Goal: Find specific page/section: Find specific page/section

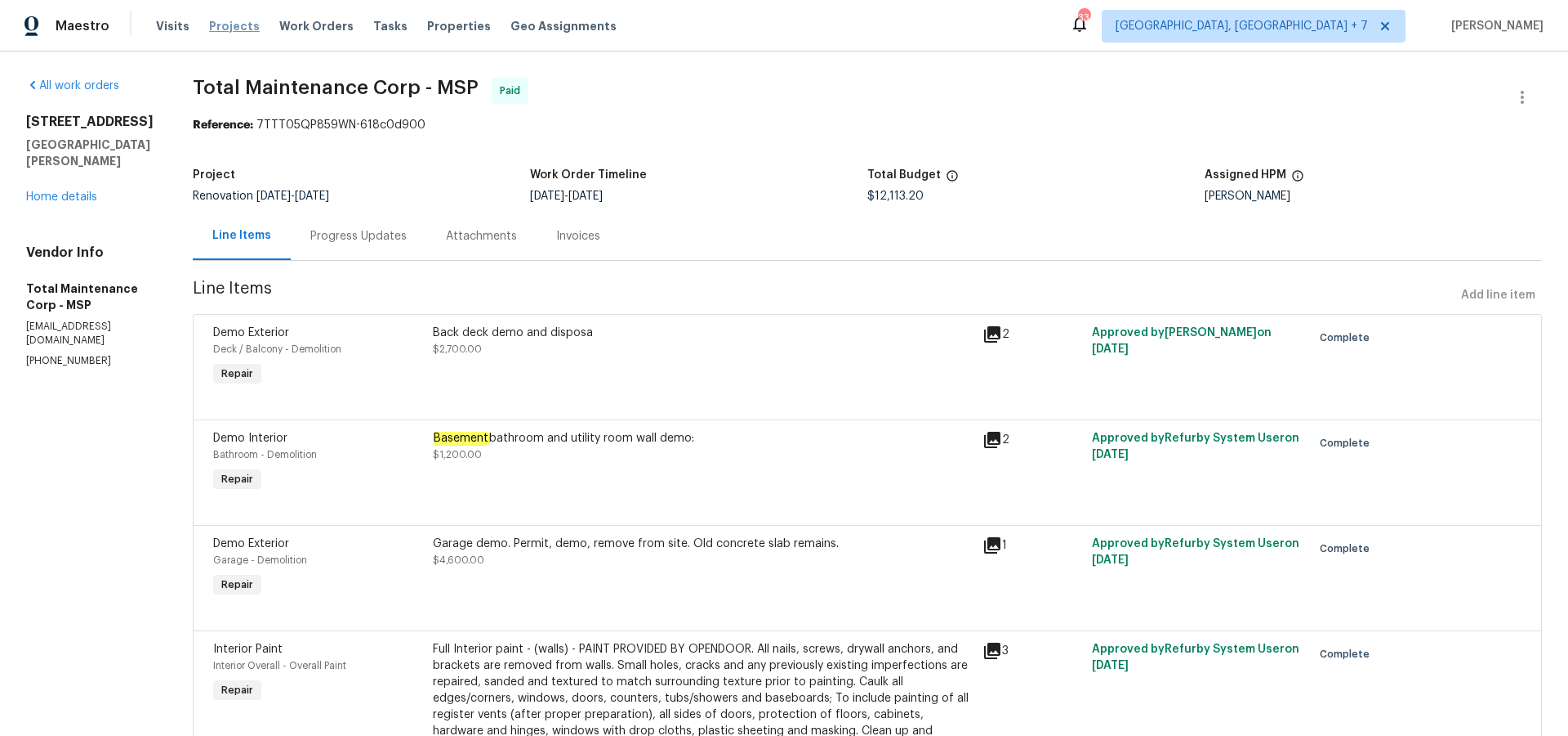
scroll to position [101, 0]
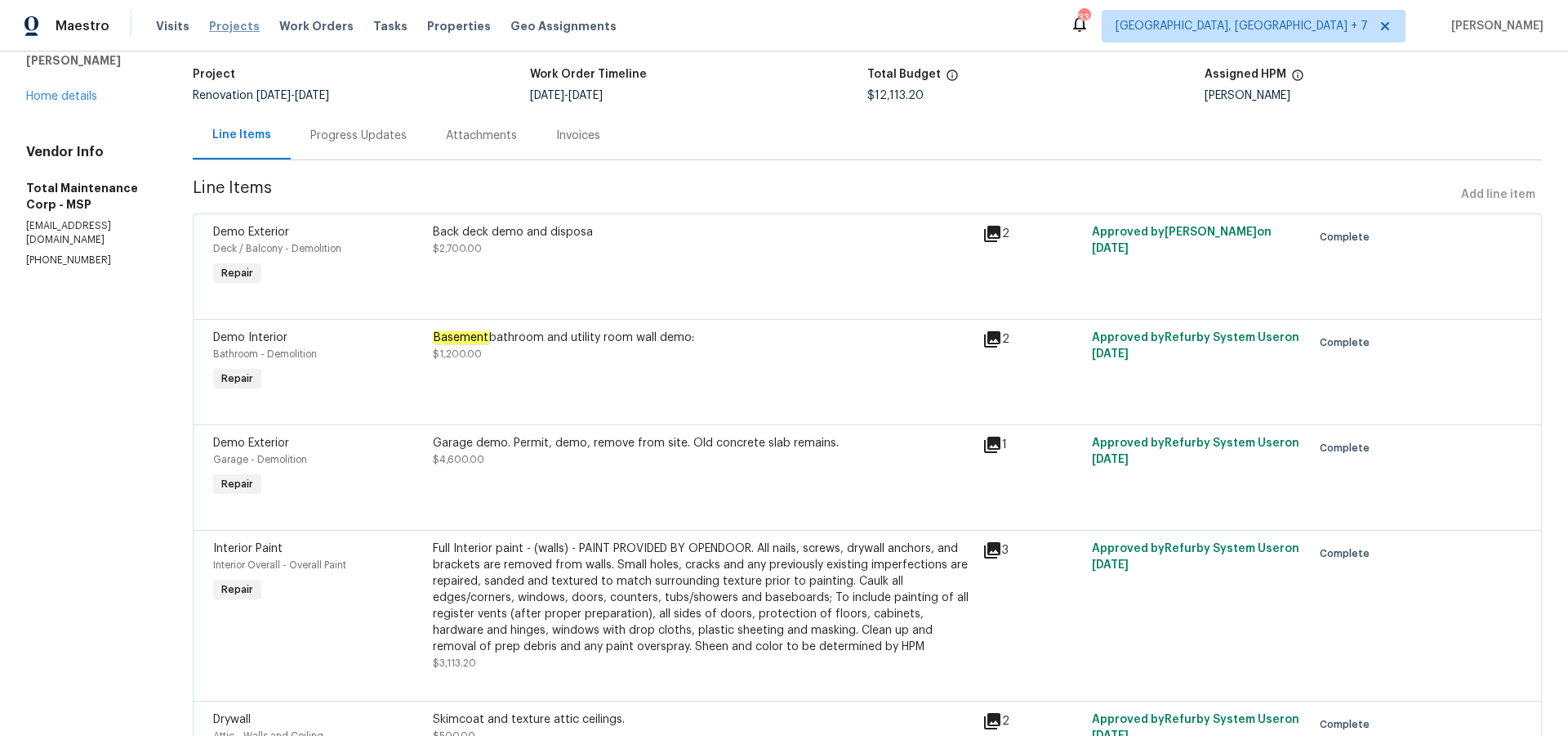
click at [219, 31] on span "Projects" at bounding box center [234, 26] width 50 height 16
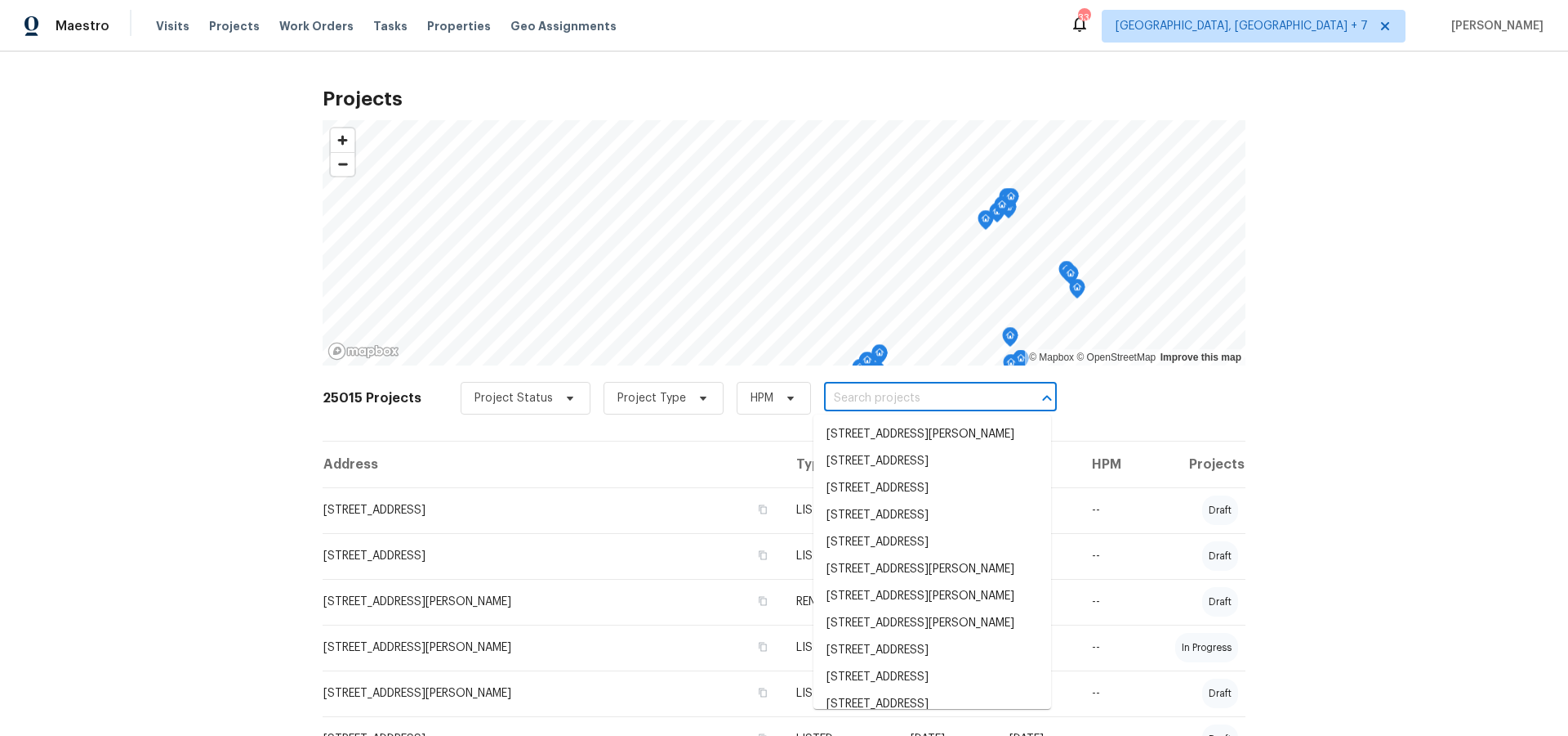
click at [890, 399] on input "text" at bounding box center [918, 398] width 187 height 25
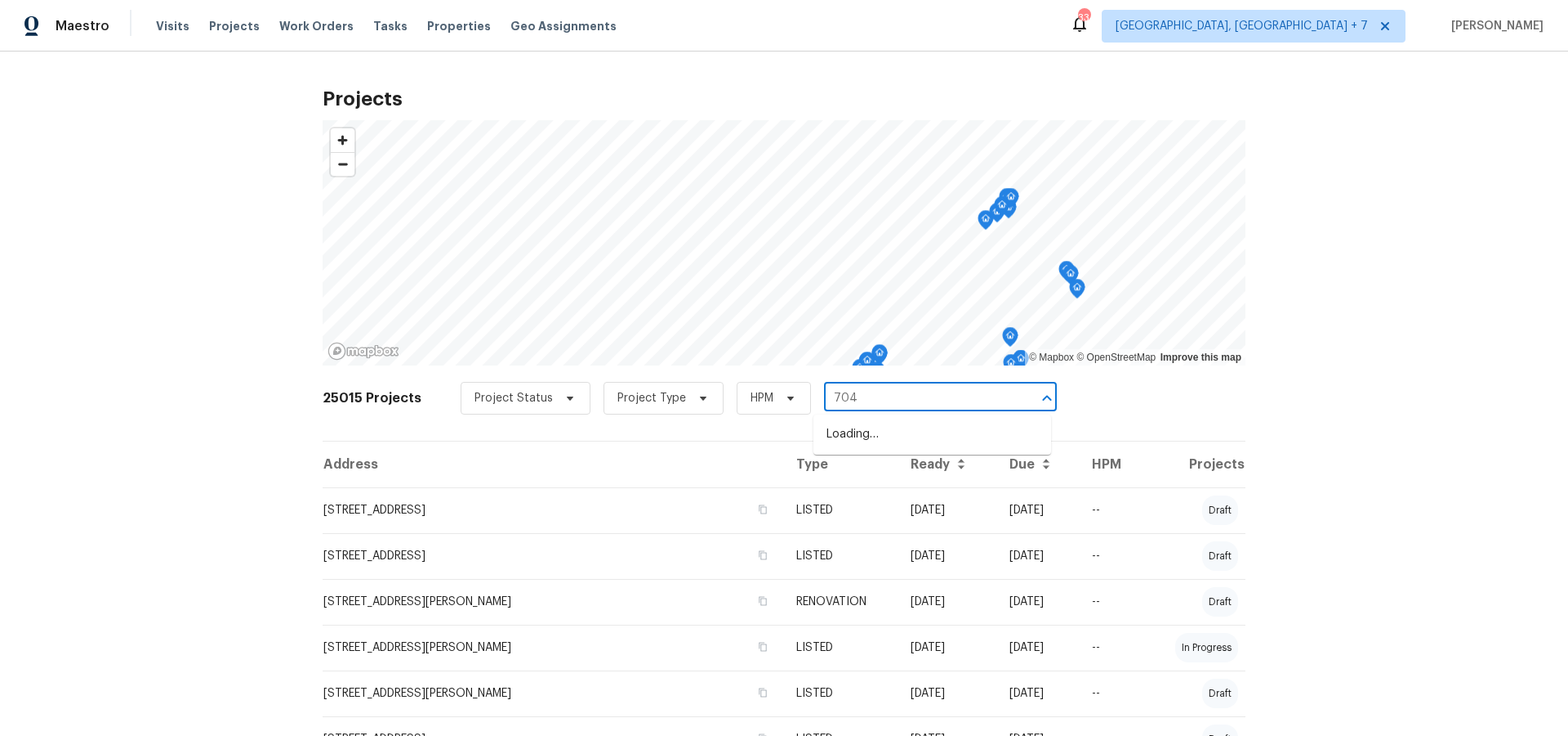
type input "7040"
click at [901, 428] on li "[STREET_ADDRESS][PERSON_NAME]" at bounding box center [932, 434] width 238 height 27
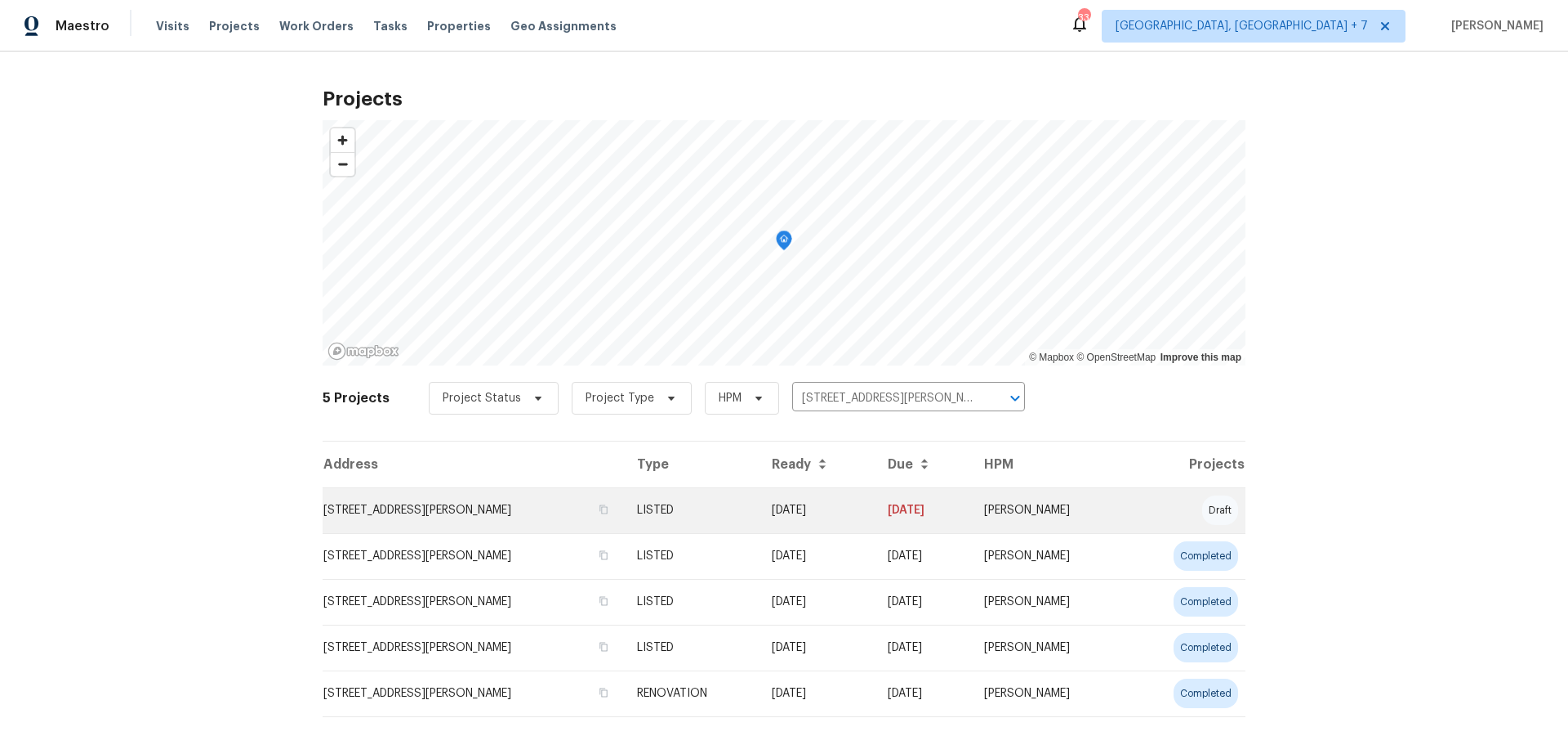
click at [531, 511] on td "[STREET_ADDRESS][PERSON_NAME]" at bounding box center [473, 510] width 302 height 46
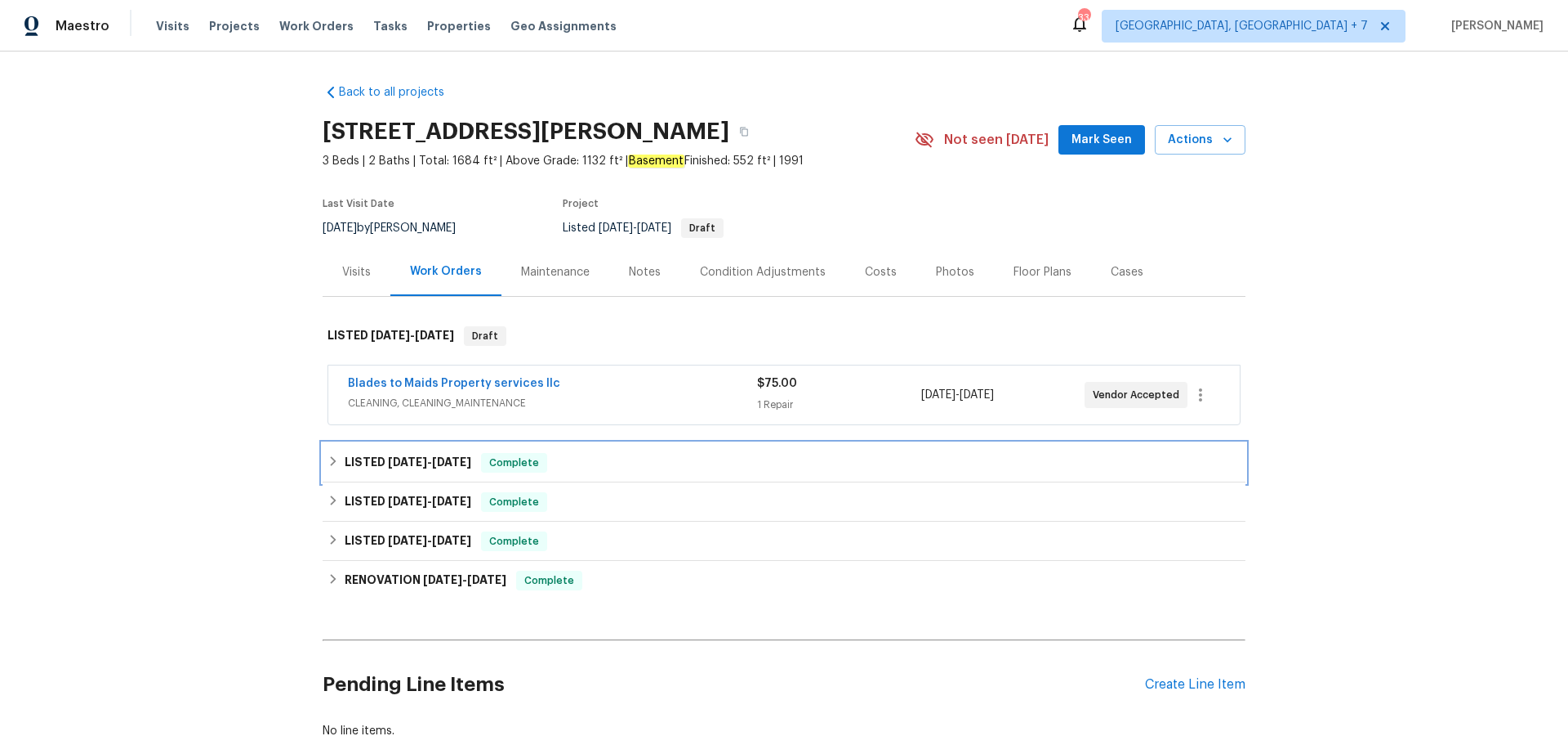
click at [389, 450] on div "LISTED [DATE] - [DATE] Complete" at bounding box center [784, 463] width 923 height 40
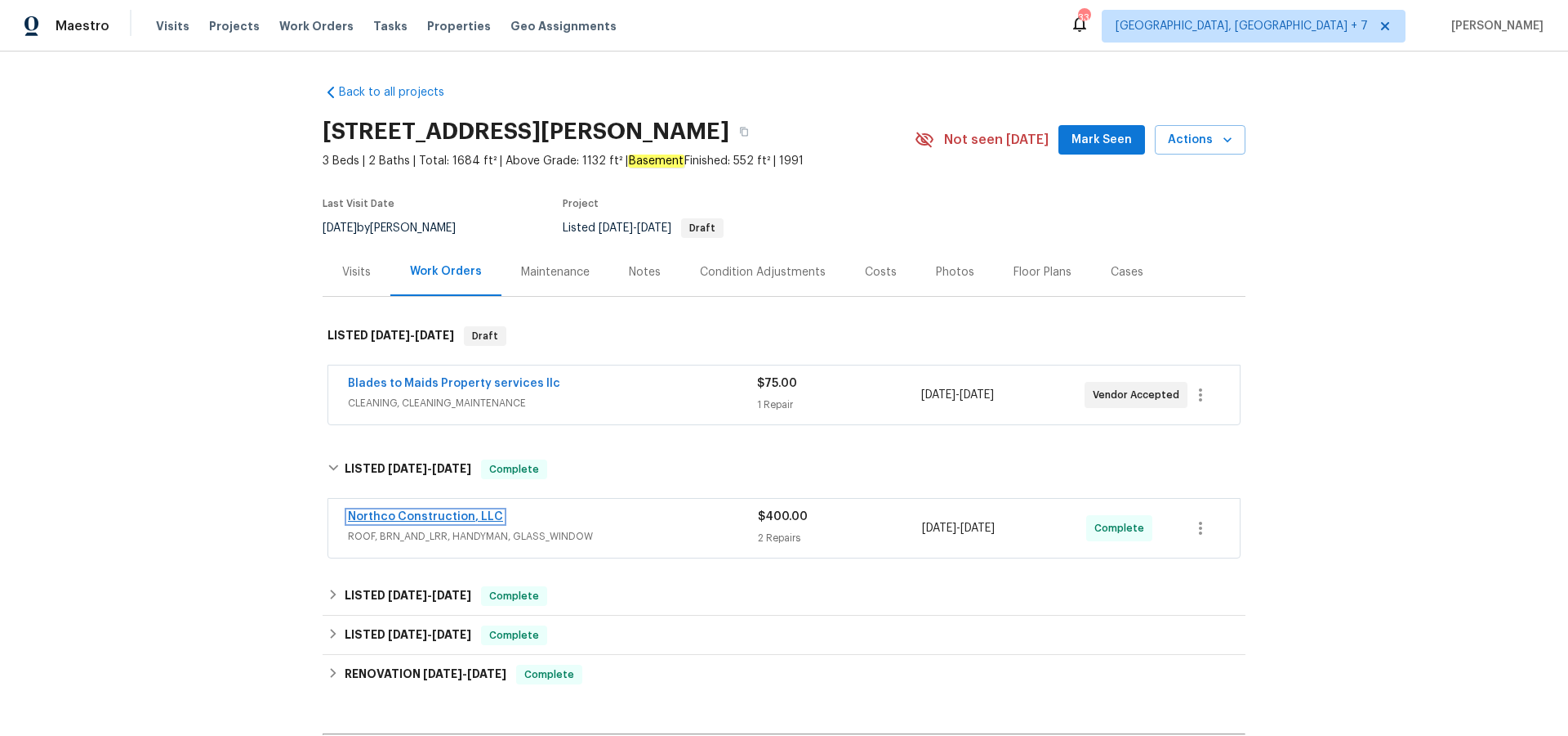
click at [381, 510] on link "Northco Construction, LLC" at bounding box center [425, 516] width 155 height 12
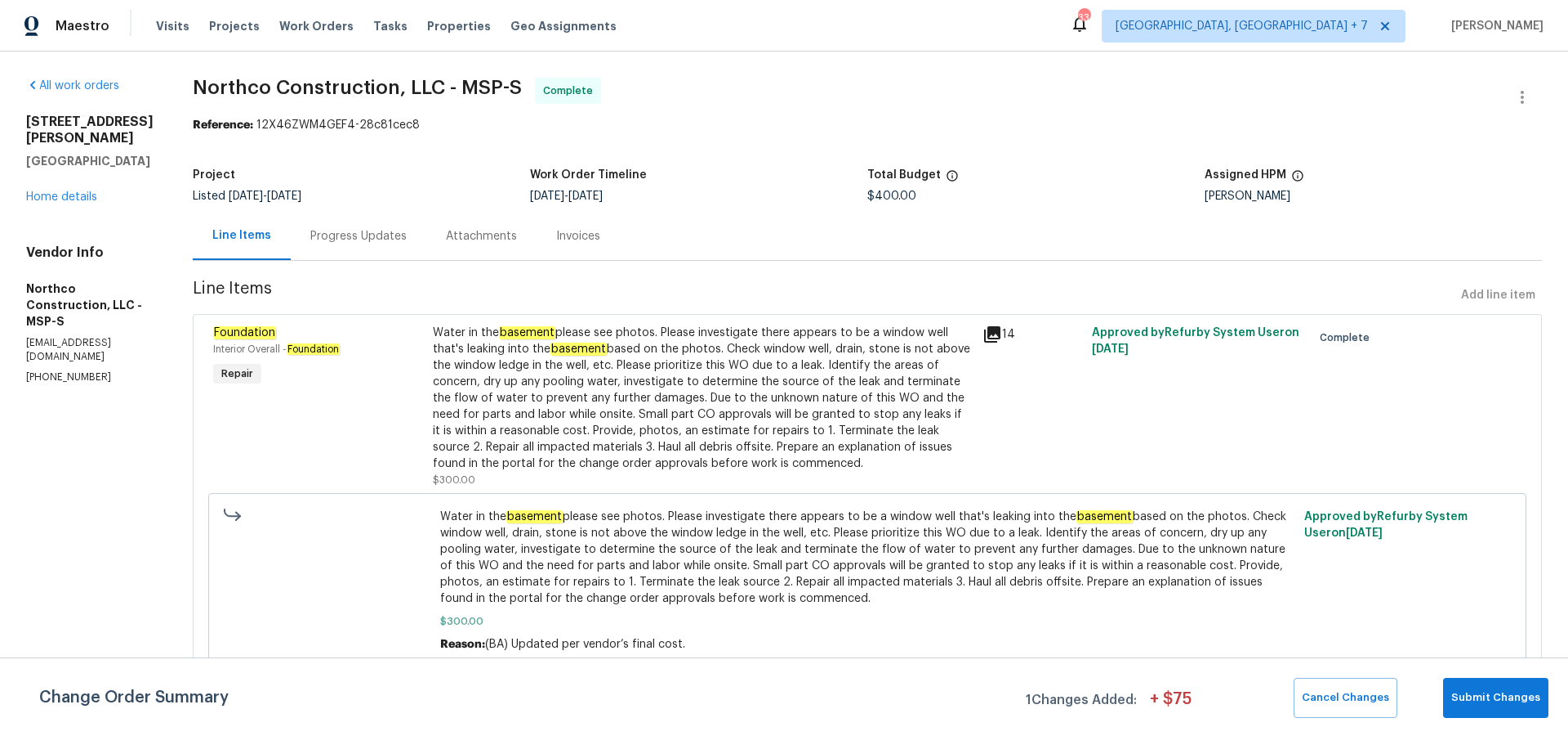
click at [982, 335] on icon at bounding box center [992, 334] width 20 height 20
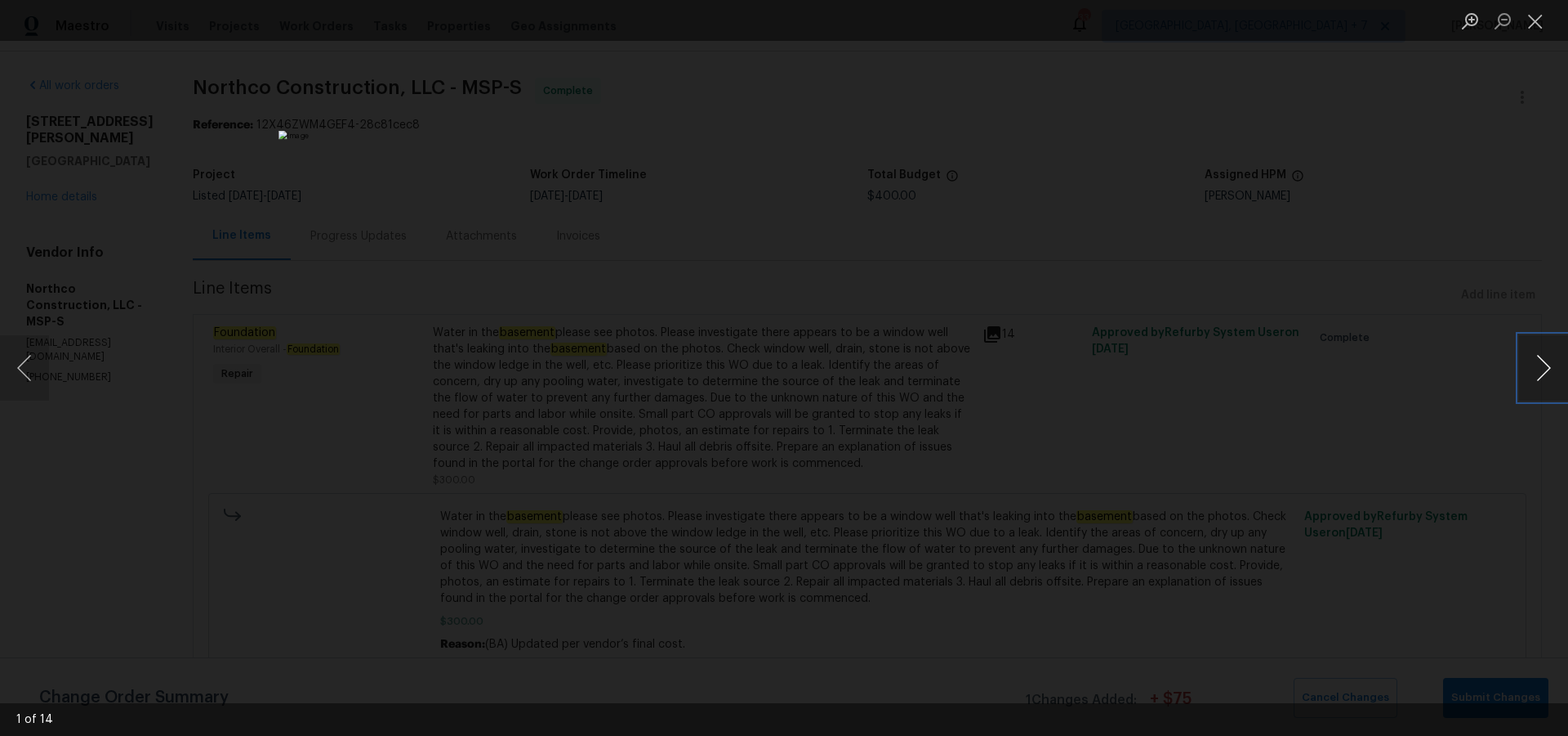
click at [1546, 372] on button "Next image" at bounding box center [1544, 368] width 49 height 66
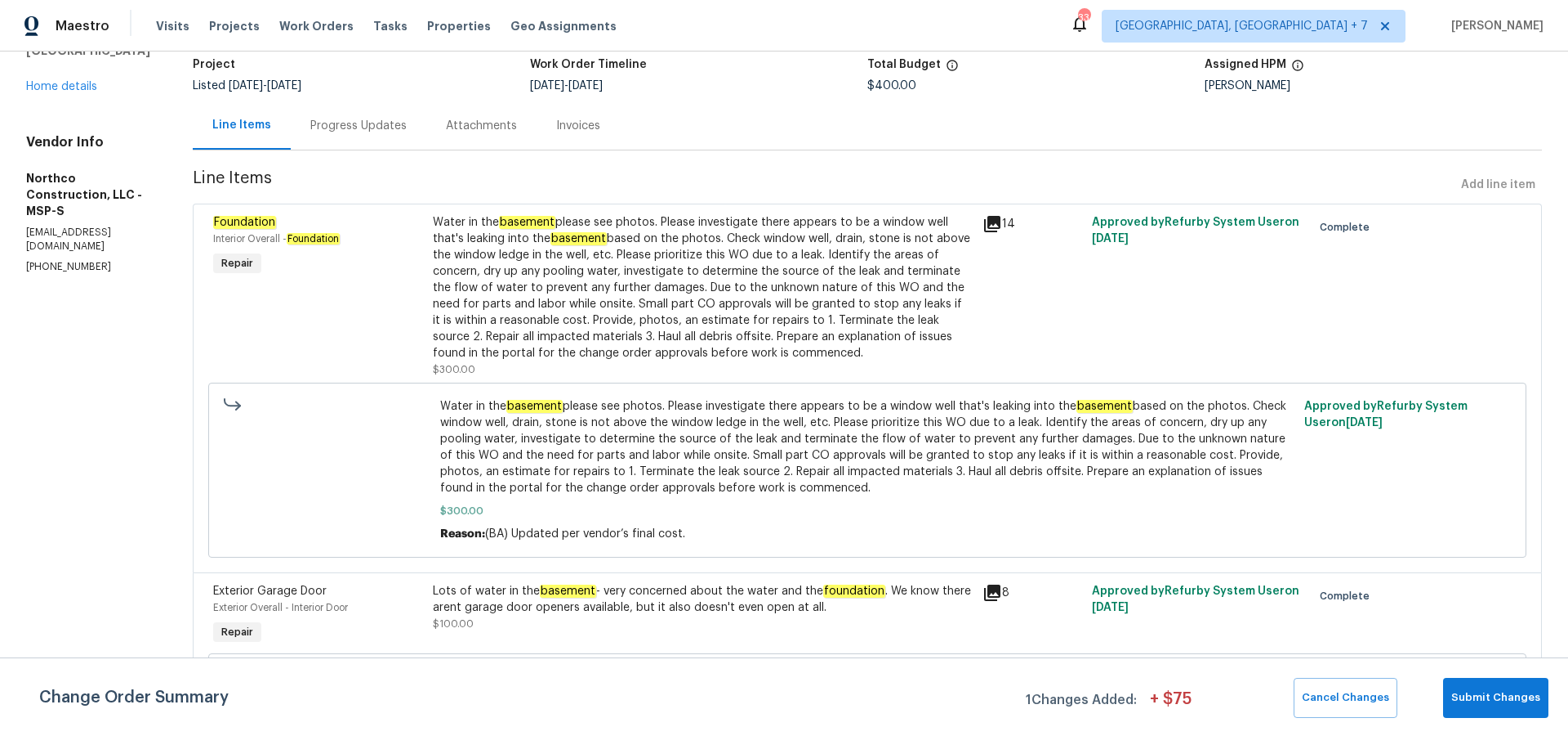
scroll to position [153, 0]
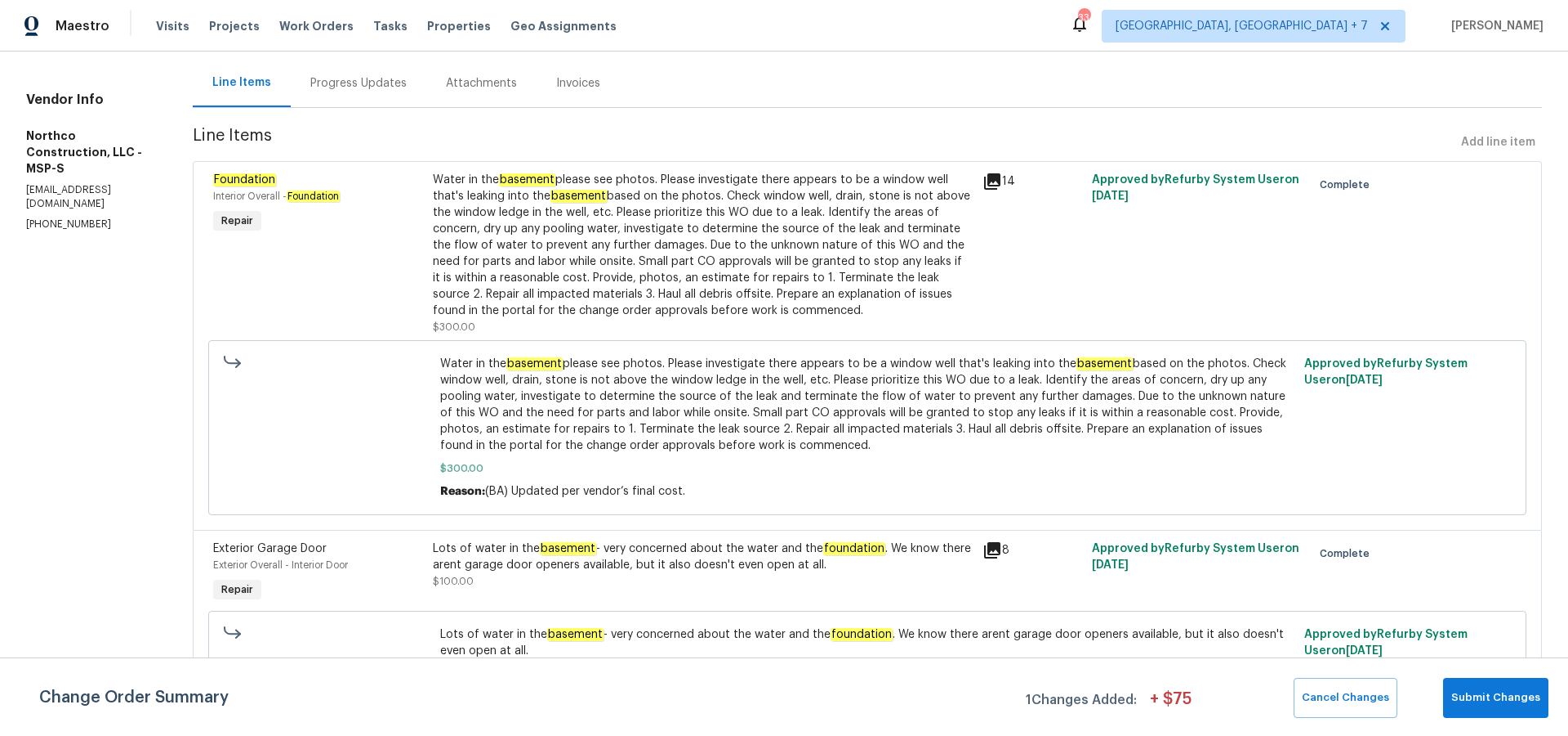
click at [985, 553] on icon at bounding box center [992, 550] width 20 height 20
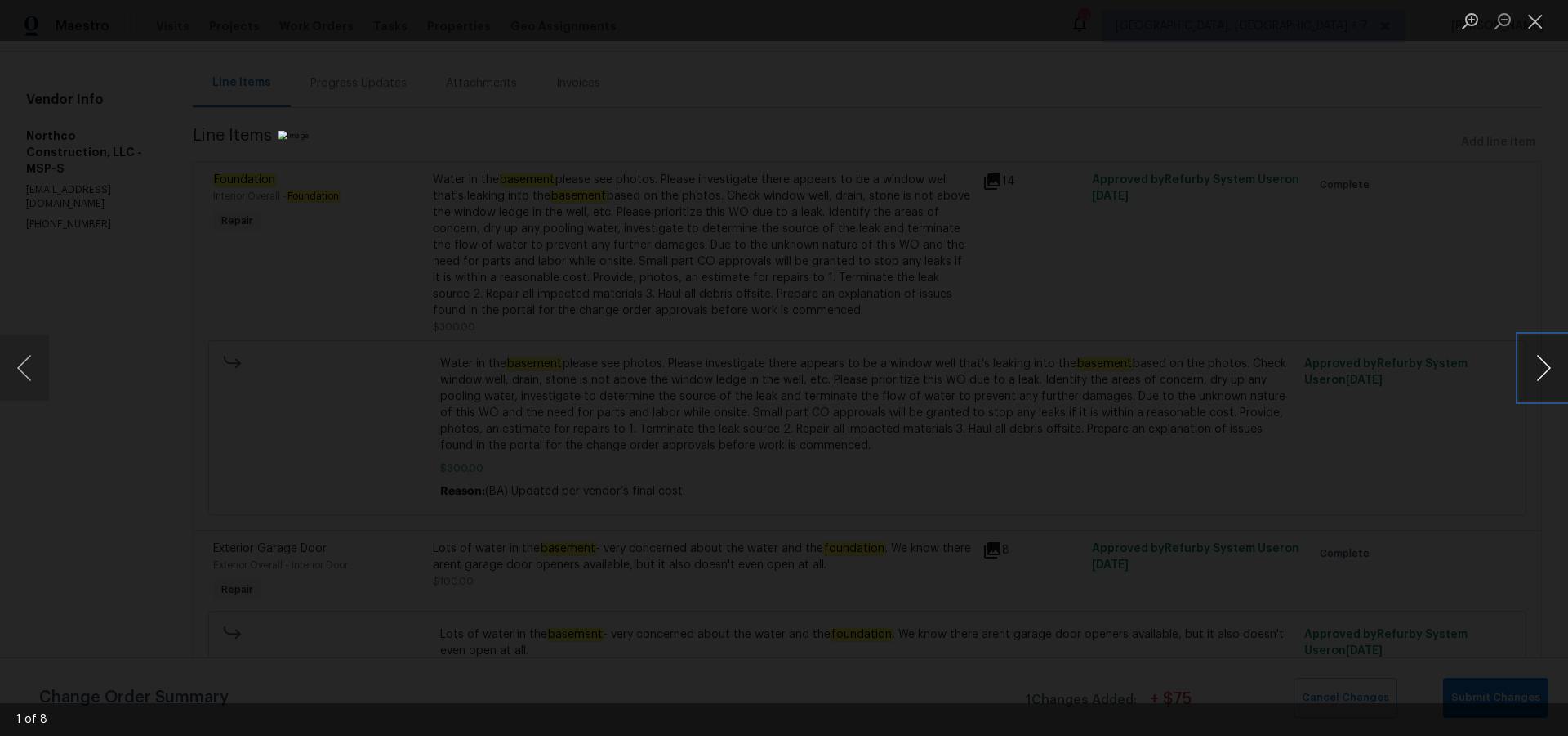
click at [1547, 374] on button "Next image" at bounding box center [1544, 368] width 49 height 66
click at [1546, 374] on button "Next image" at bounding box center [1544, 368] width 49 height 66
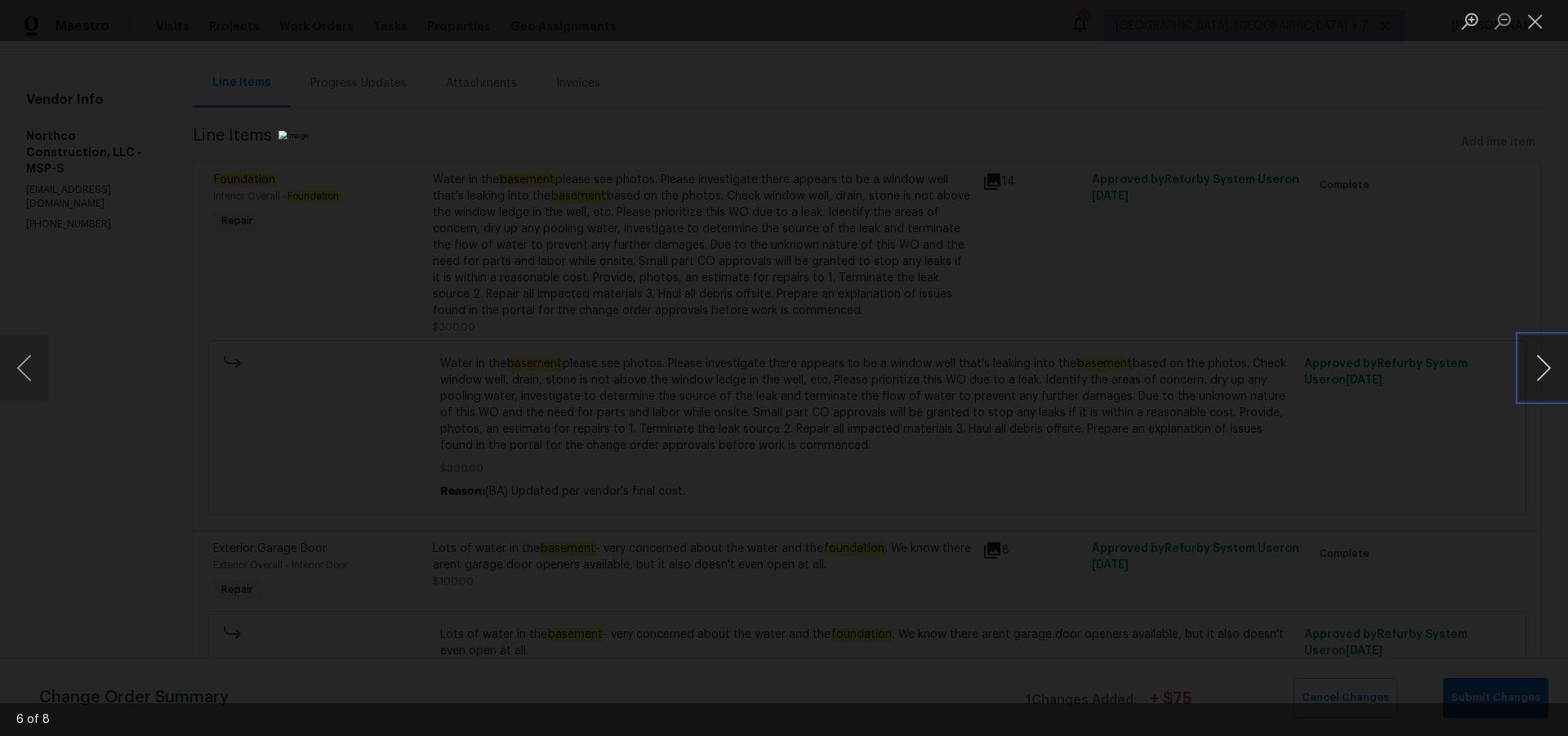
click at [1546, 374] on button "Next image" at bounding box center [1544, 368] width 49 height 66
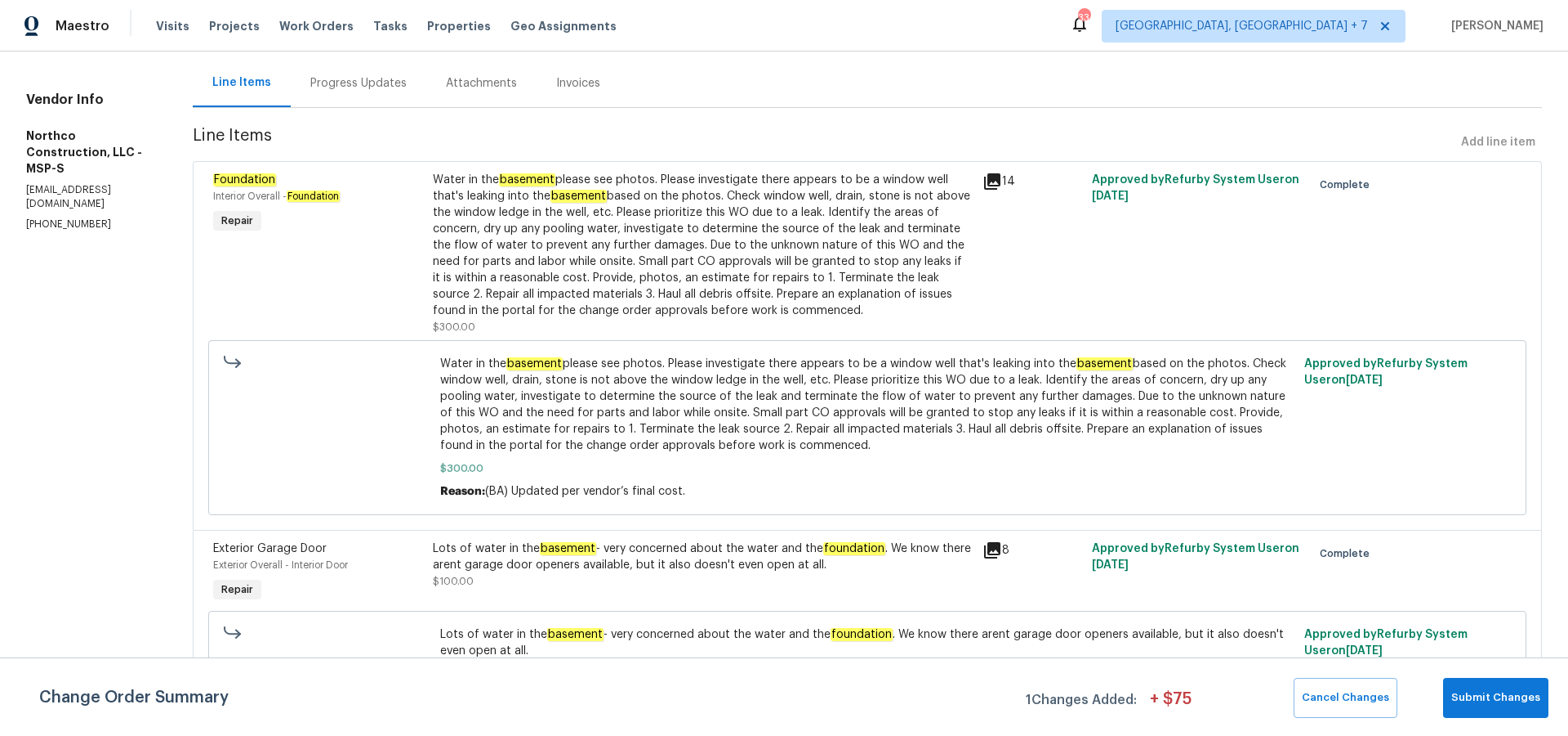
click at [348, 82] on div "Progress Updates" at bounding box center [358, 84] width 96 height 16
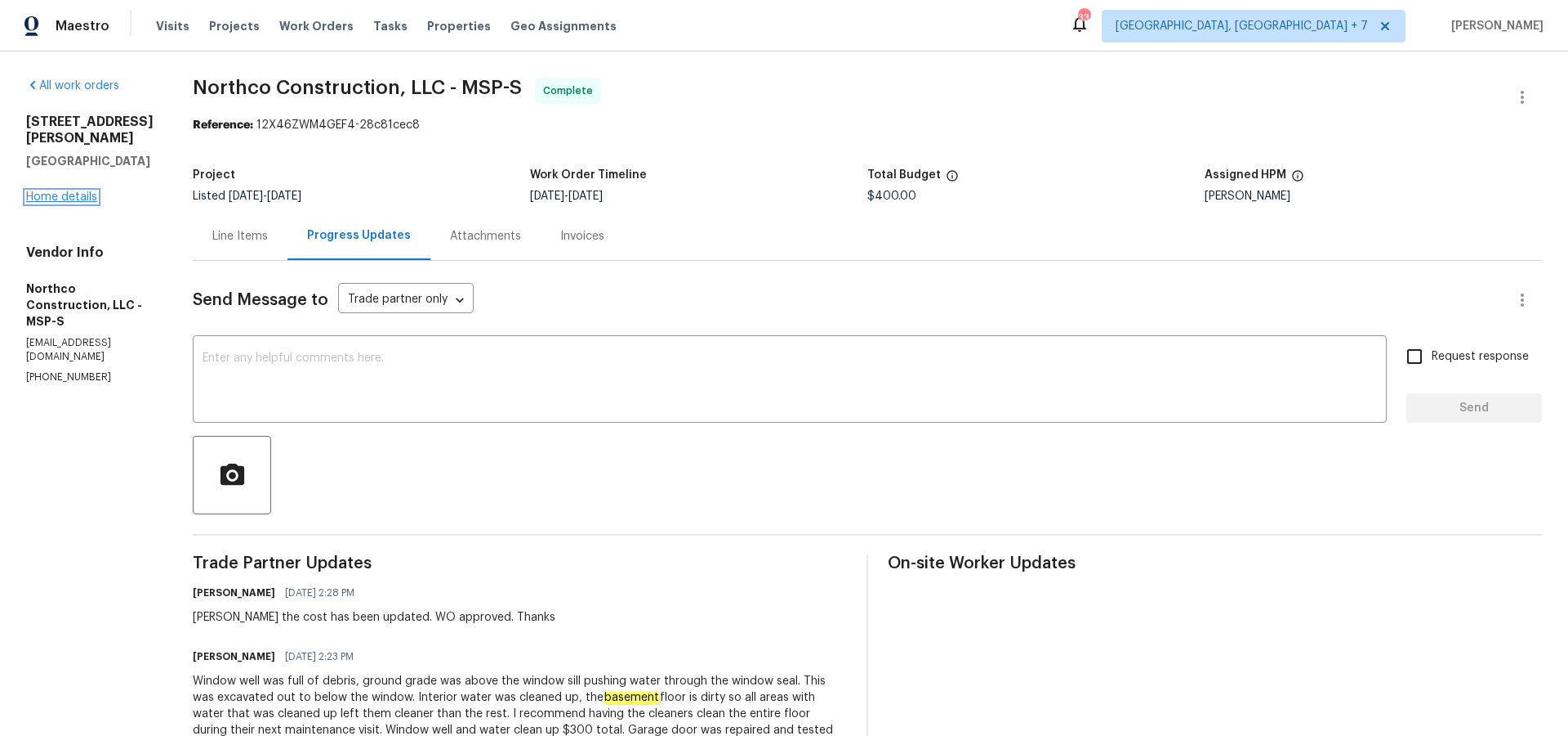
click at [94, 191] on link "Home details" at bounding box center [61, 197] width 71 height 12
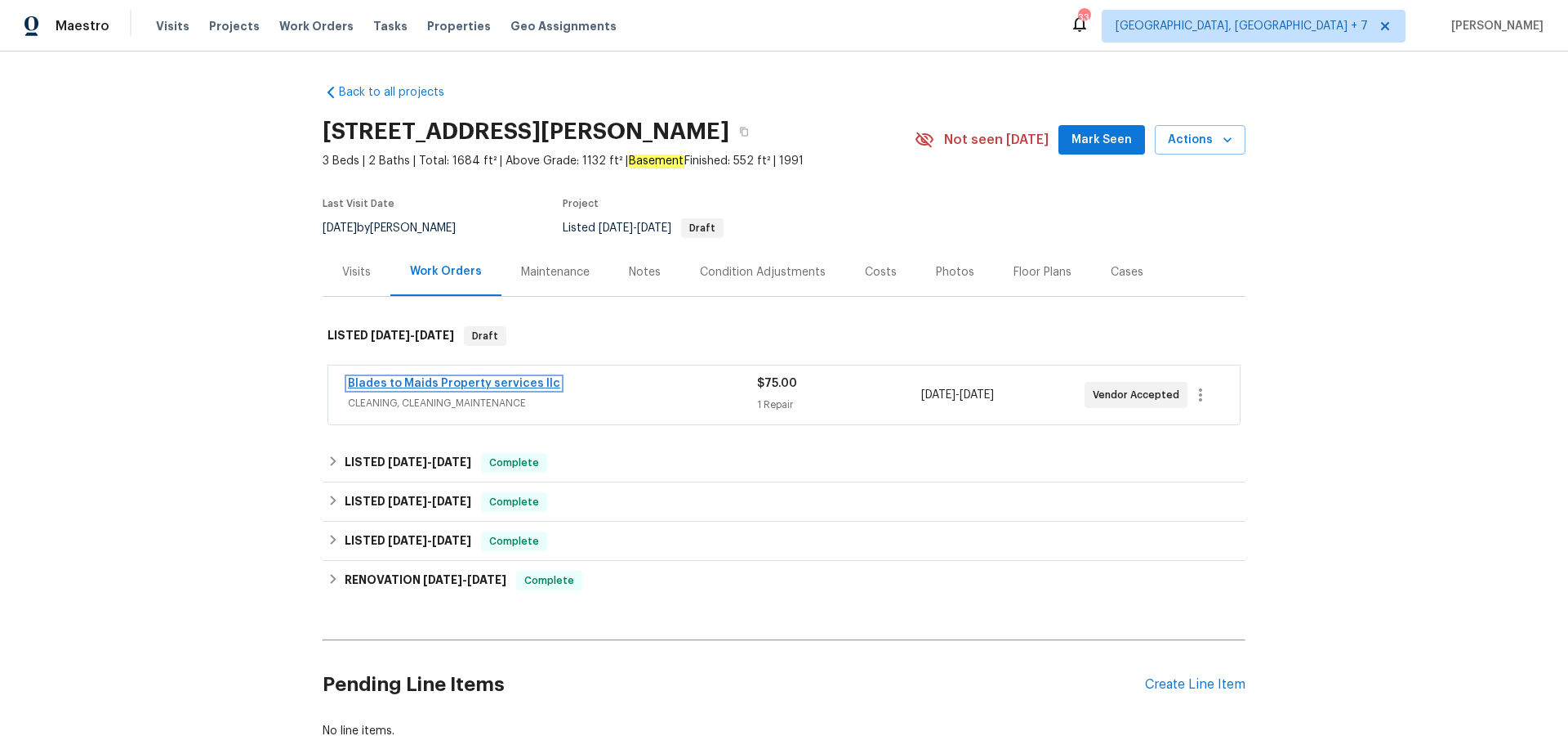
click at [445, 385] on link "Blades to Maids Property services llc" at bounding box center [454, 383] width 212 height 12
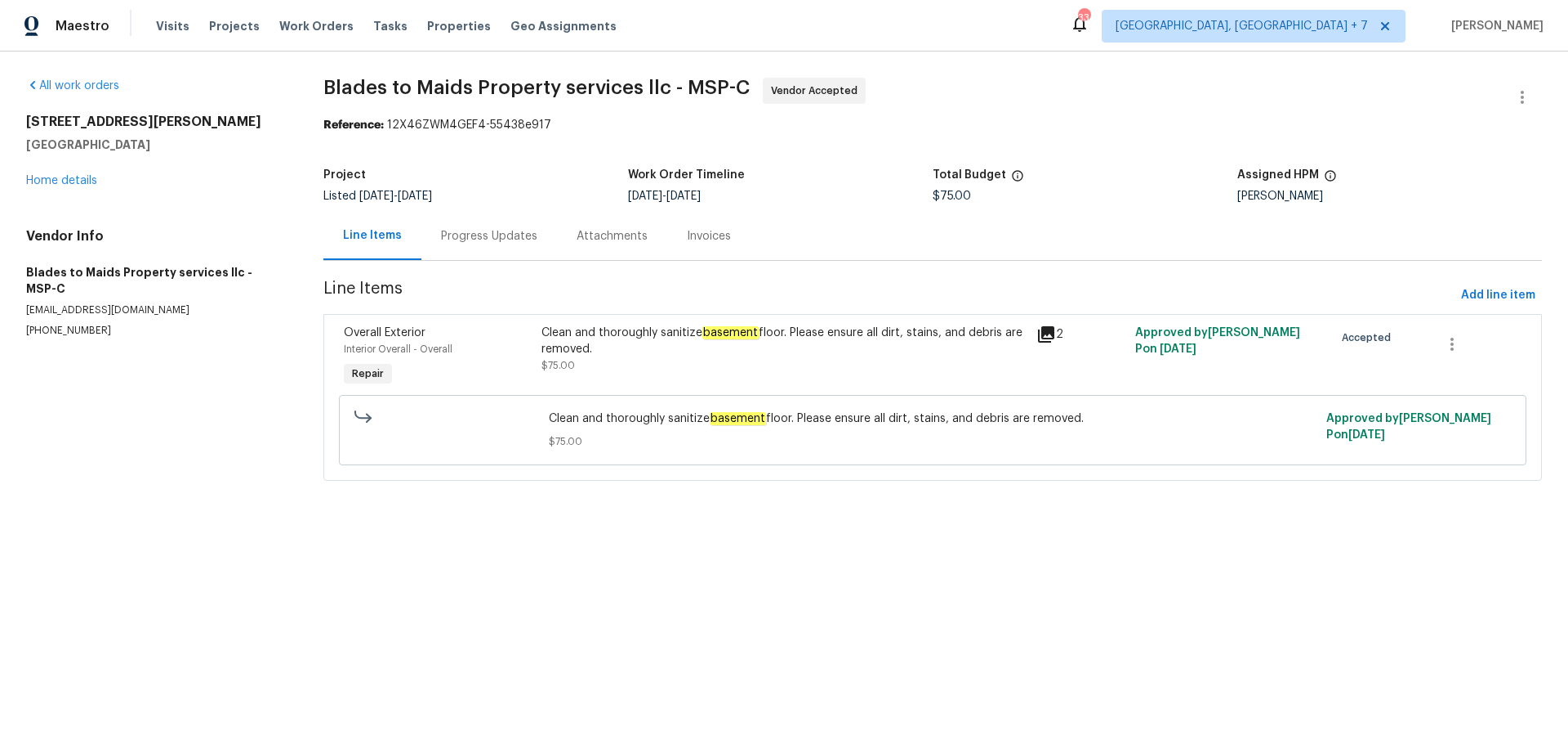
click at [1047, 335] on icon at bounding box center [1046, 334] width 16 height 16
click at [67, 180] on link "Home details" at bounding box center [61, 181] width 71 height 12
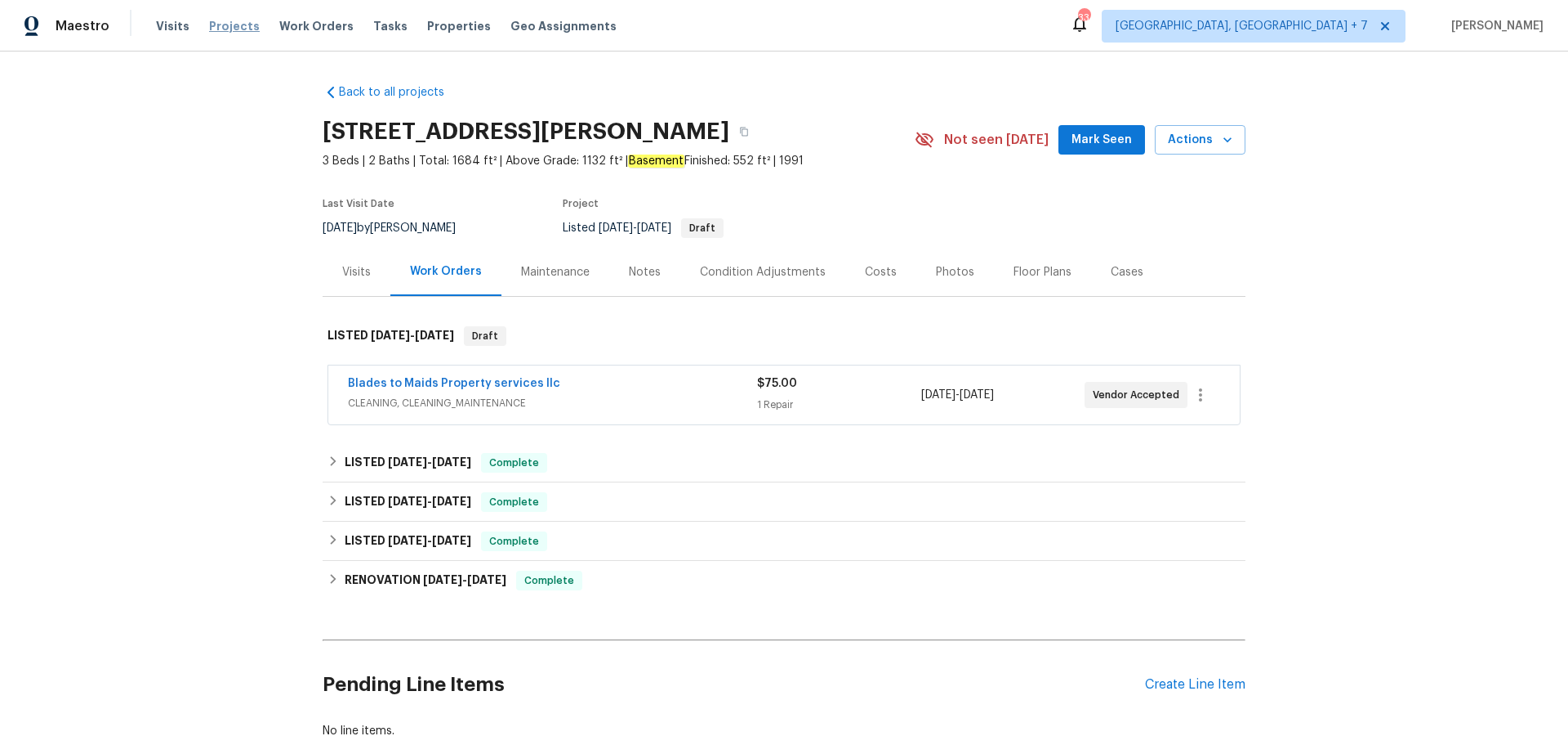
click at [243, 24] on span "Projects" at bounding box center [234, 26] width 50 height 16
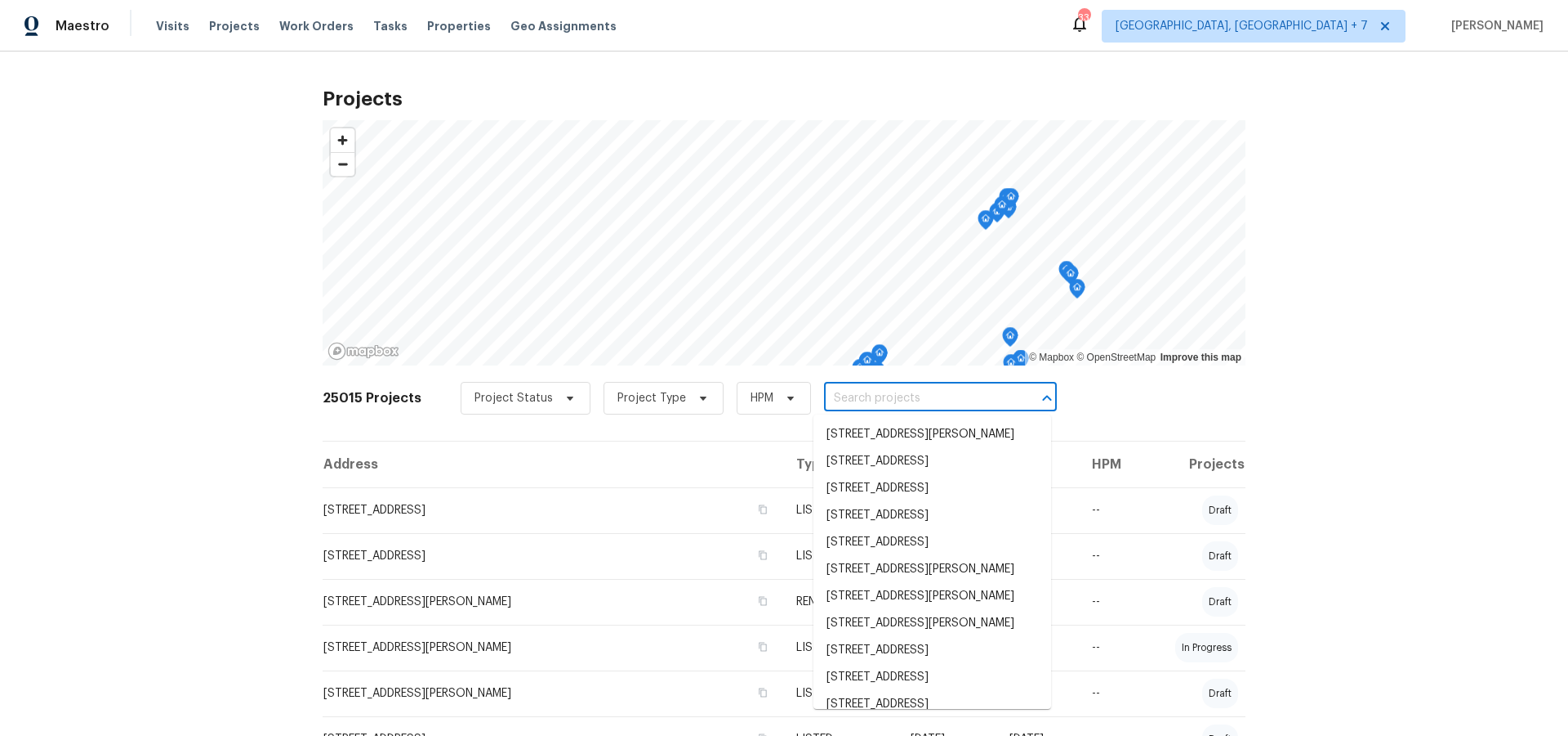
click at [884, 403] on input "text" at bounding box center [918, 398] width 187 height 25
type input "1430"
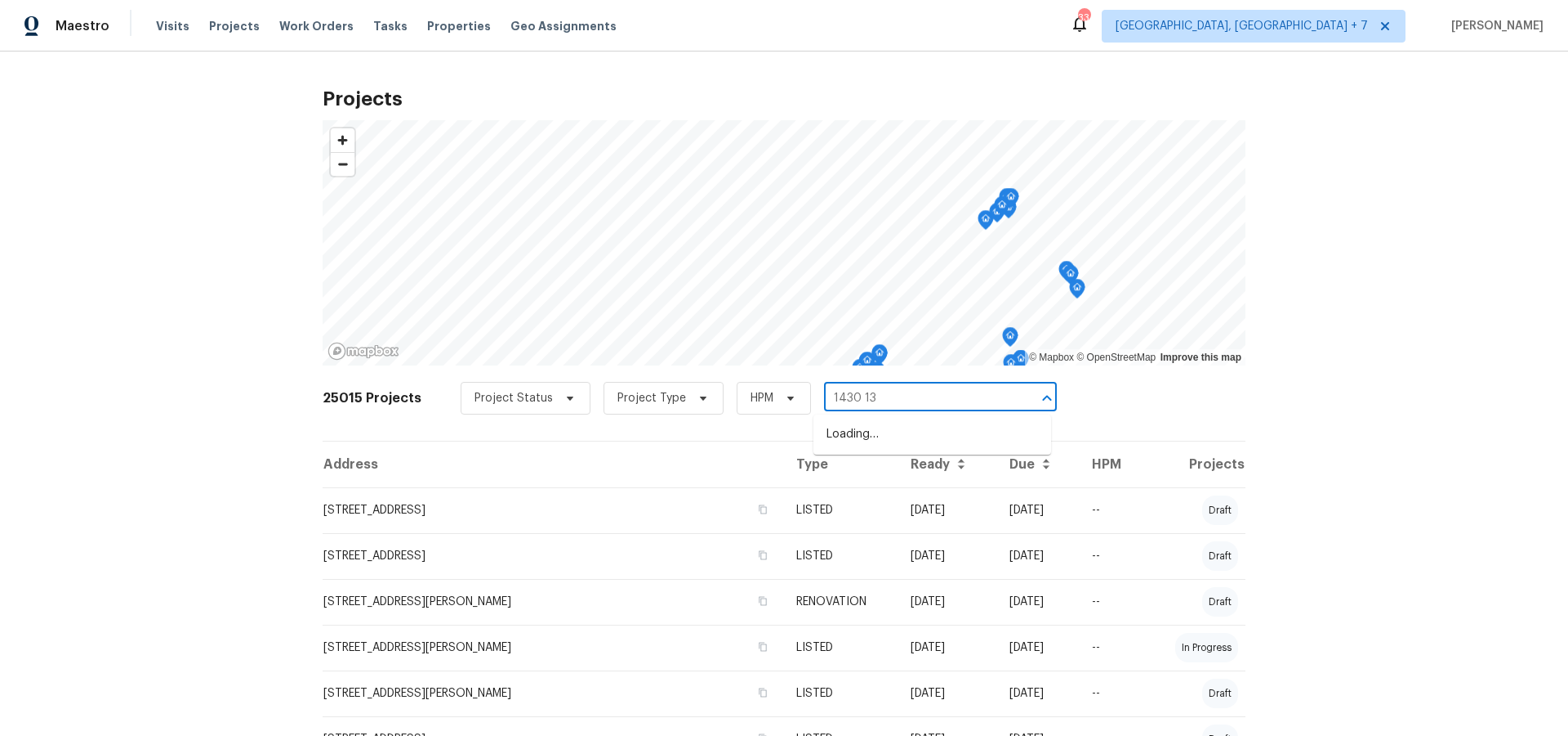
type input "1430 139"
click at [891, 438] on li "[STREET_ADDRESS]" at bounding box center [932, 434] width 238 height 27
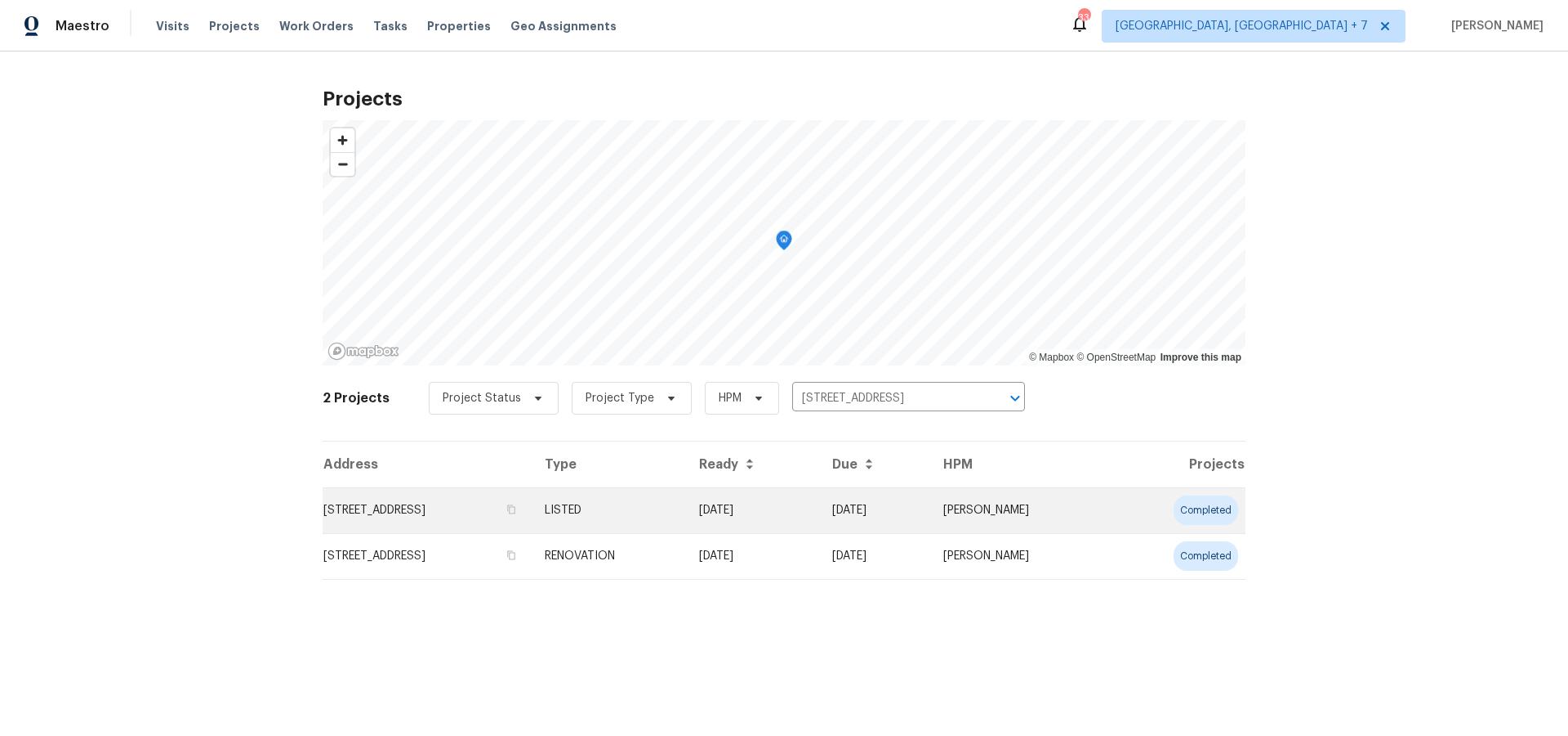
click at [416, 518] on td "[STREET_ADDRESS]" at bounding box center [427, 510] width 209 height 46
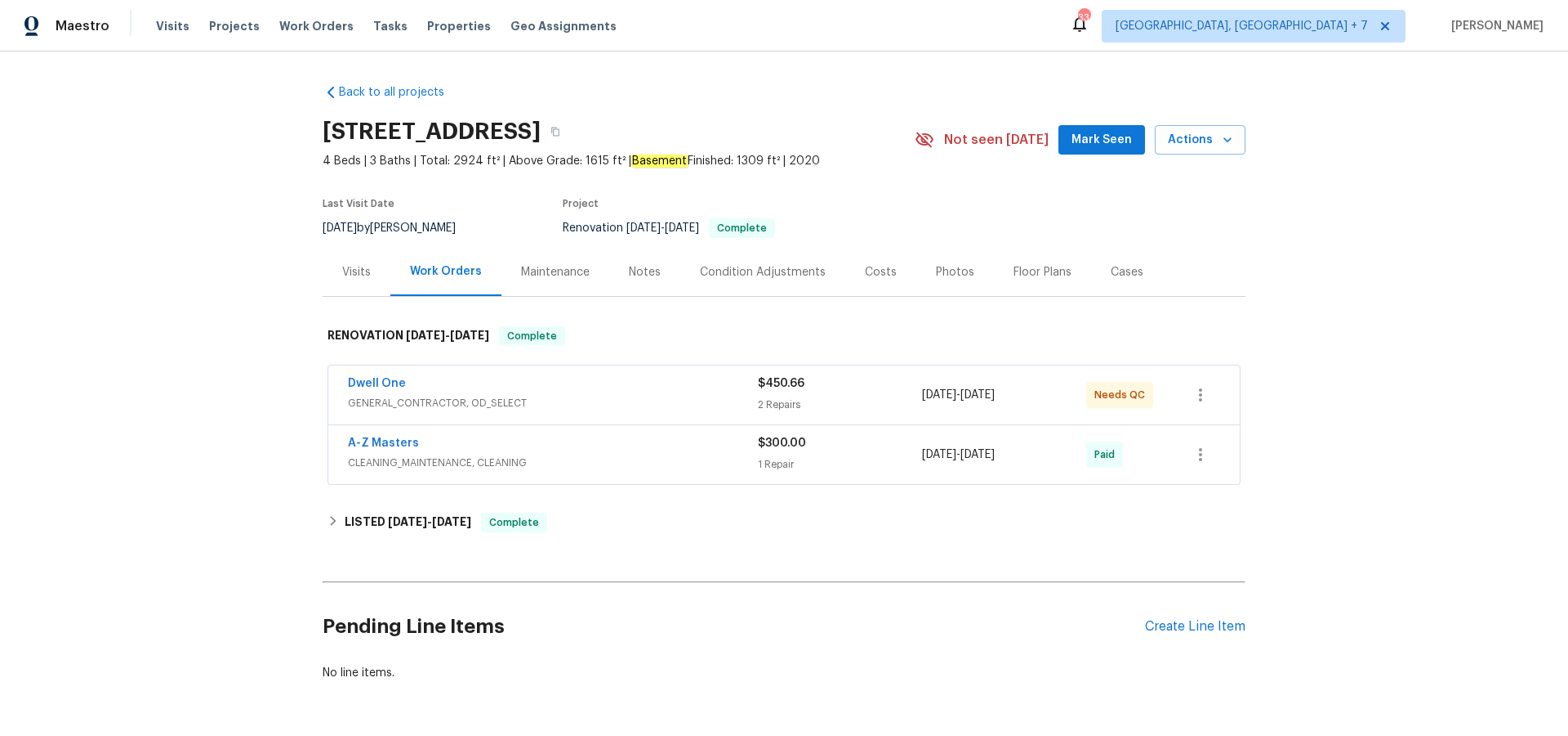
click at [1111, 270] on div "Cases" at bounding box center [1127, 272] width 32 height 16
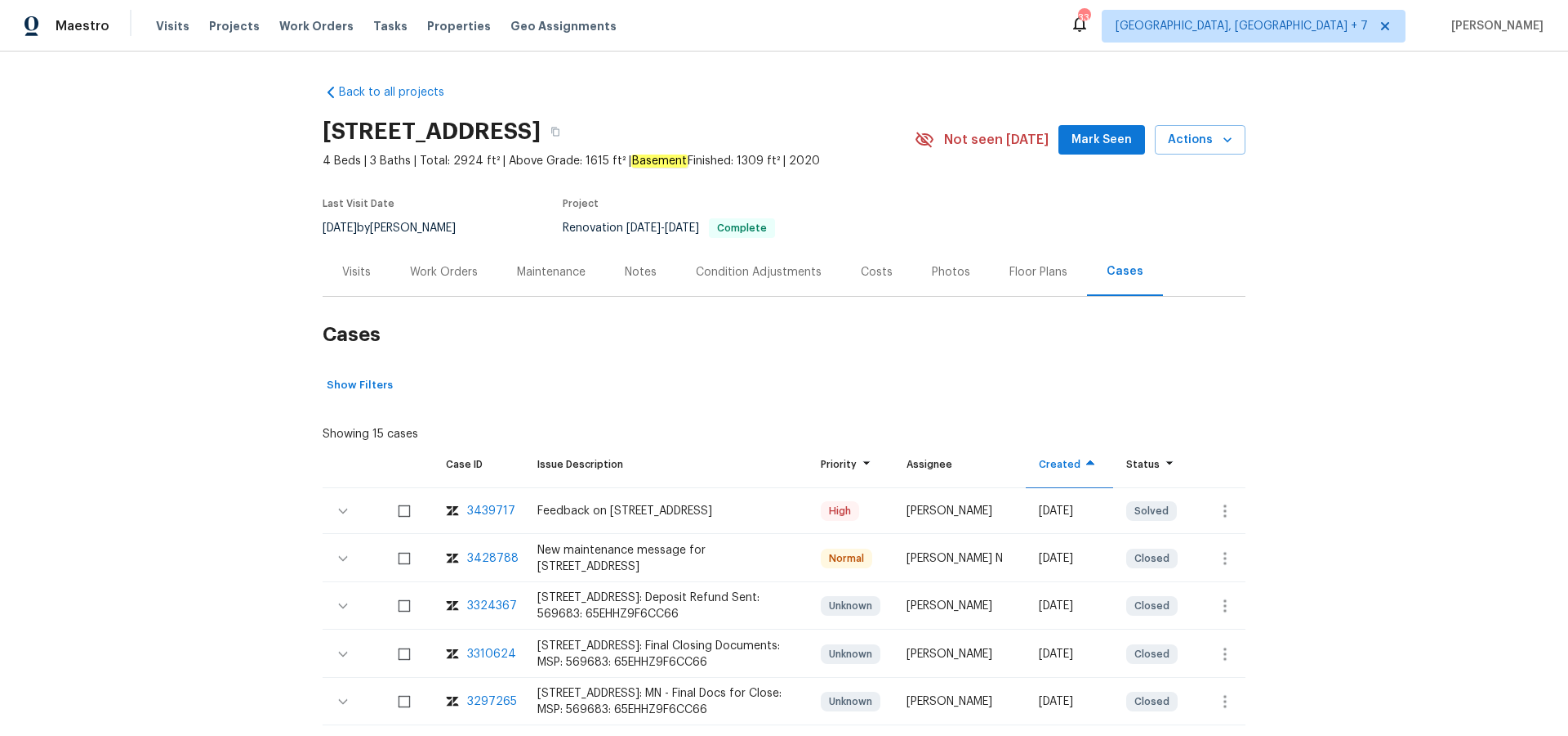
click at [490, 503] on div "3439717" at bounding box center [491, 510] width 48 height 16
